Goal: Register for event/course

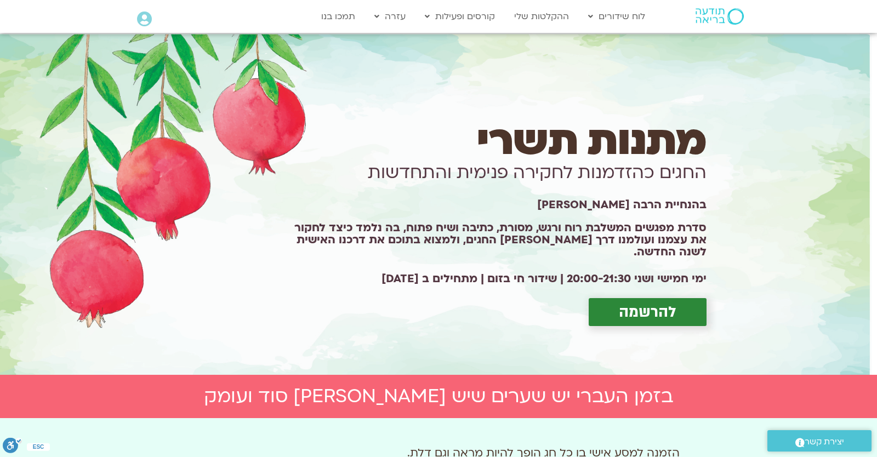
click at [638, 298] on link "להרשמה" at bounding box center [648, 312] width 118 height 28
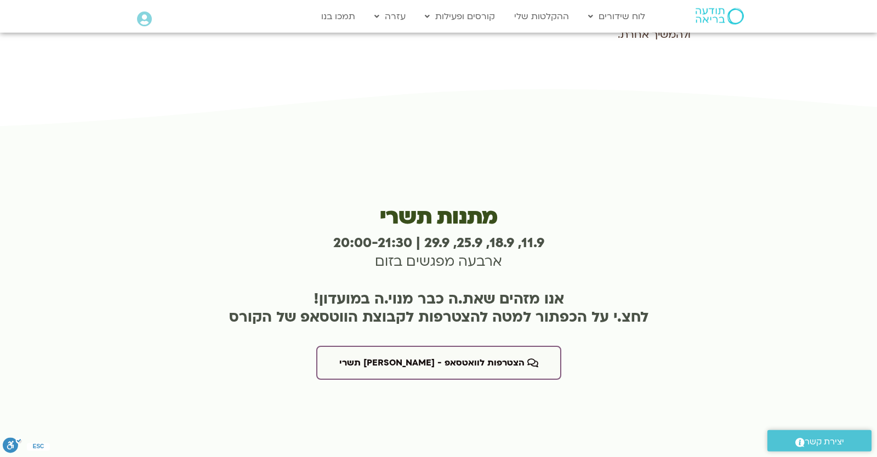
click at [638, 346] on div "הצטרפות לוואטסאפ - שערי תשרי" at bounding box center [439, 363] width 534 height 34
click at [140, 25] on icon at bounding box center [144, 19] width 15 height 15
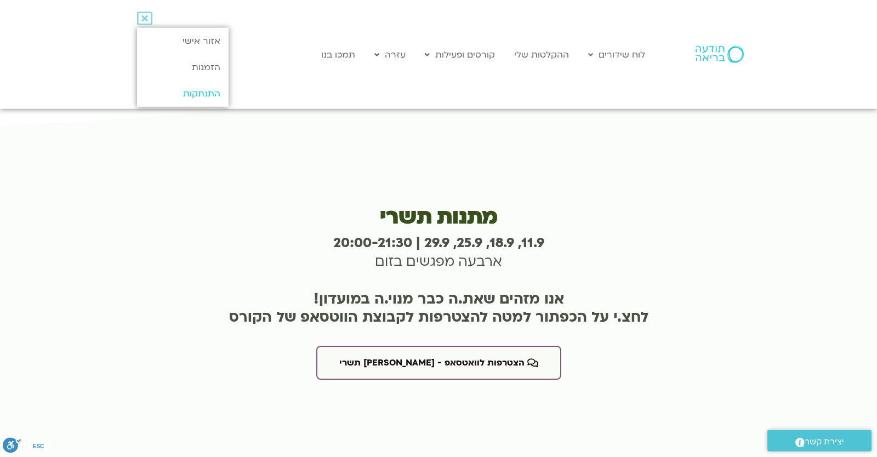
click at [192, 89] on link "התנתקות" at bounding box center [183, 94] width 92 height 26
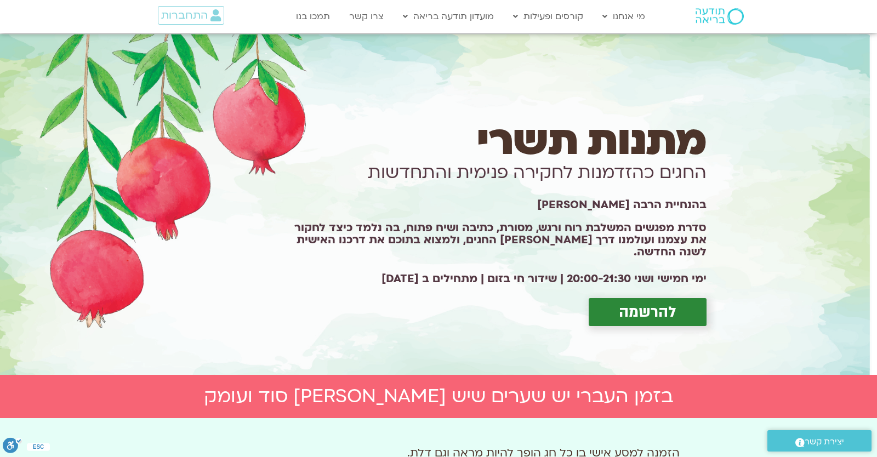
click at [634, 314] on span "להרשמה" at bounding box center [648, 312] width 58 height 17
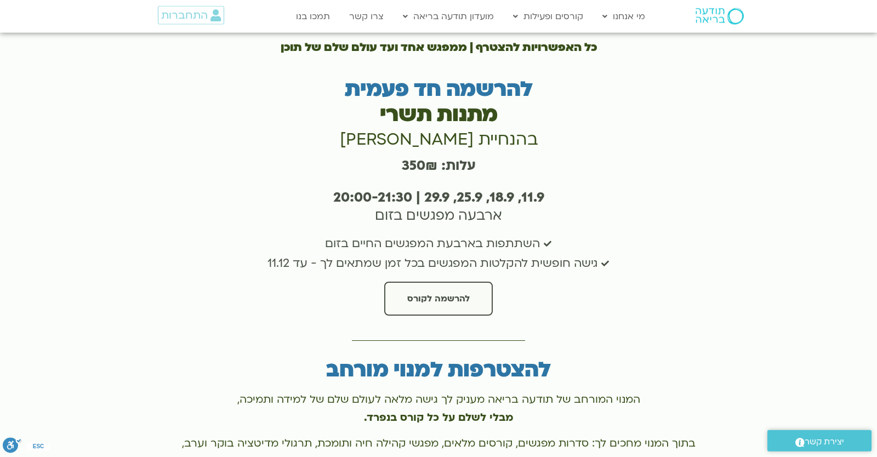
scroll to position [2050, 0]
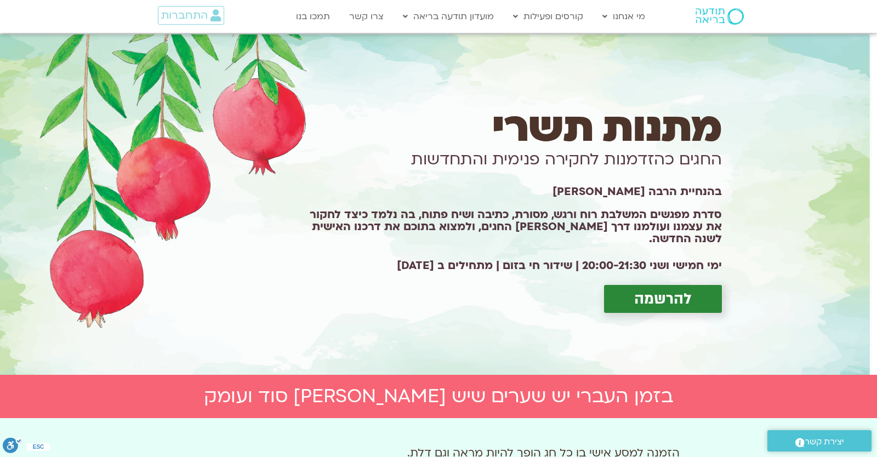
click at [685, 291] on span "להרשמה" at bounding box center [663, 299] width 58 height 17
